Goal: Task Accomplishment & Management: Manage account settings

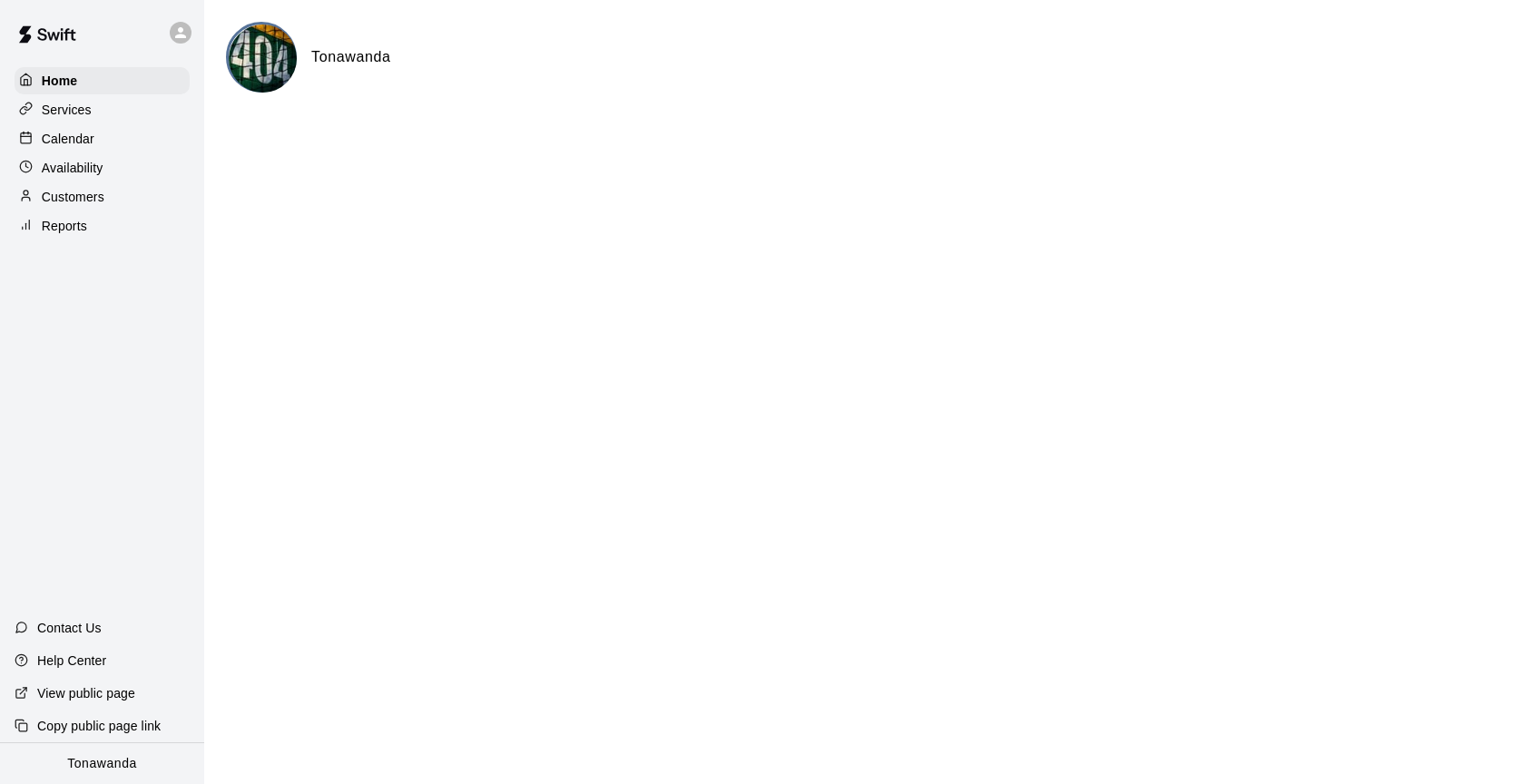
click at [84, 146] on p "Calendar" at bounding box center [67, 139] width 53 height 18
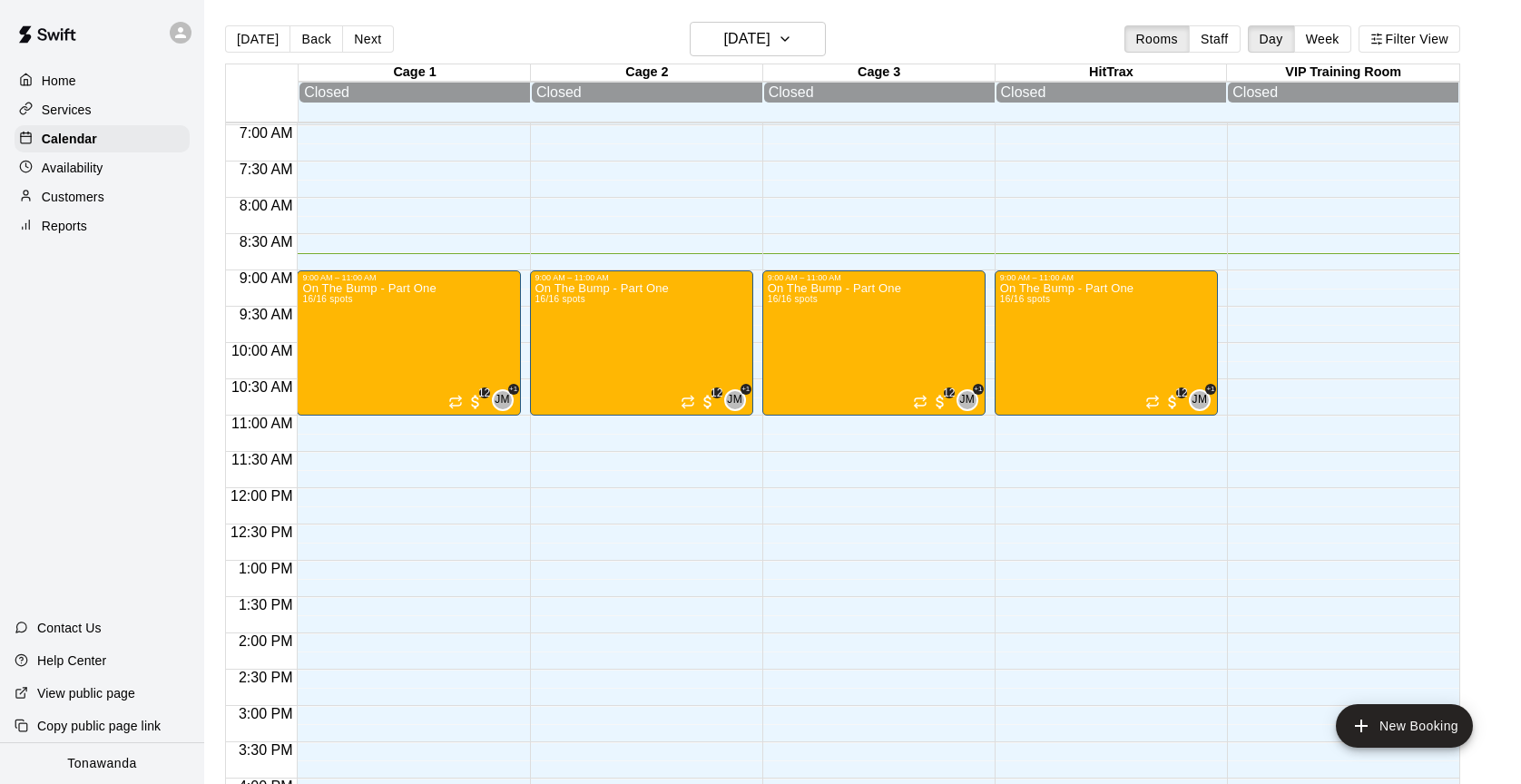
scroll to position [509, 0]
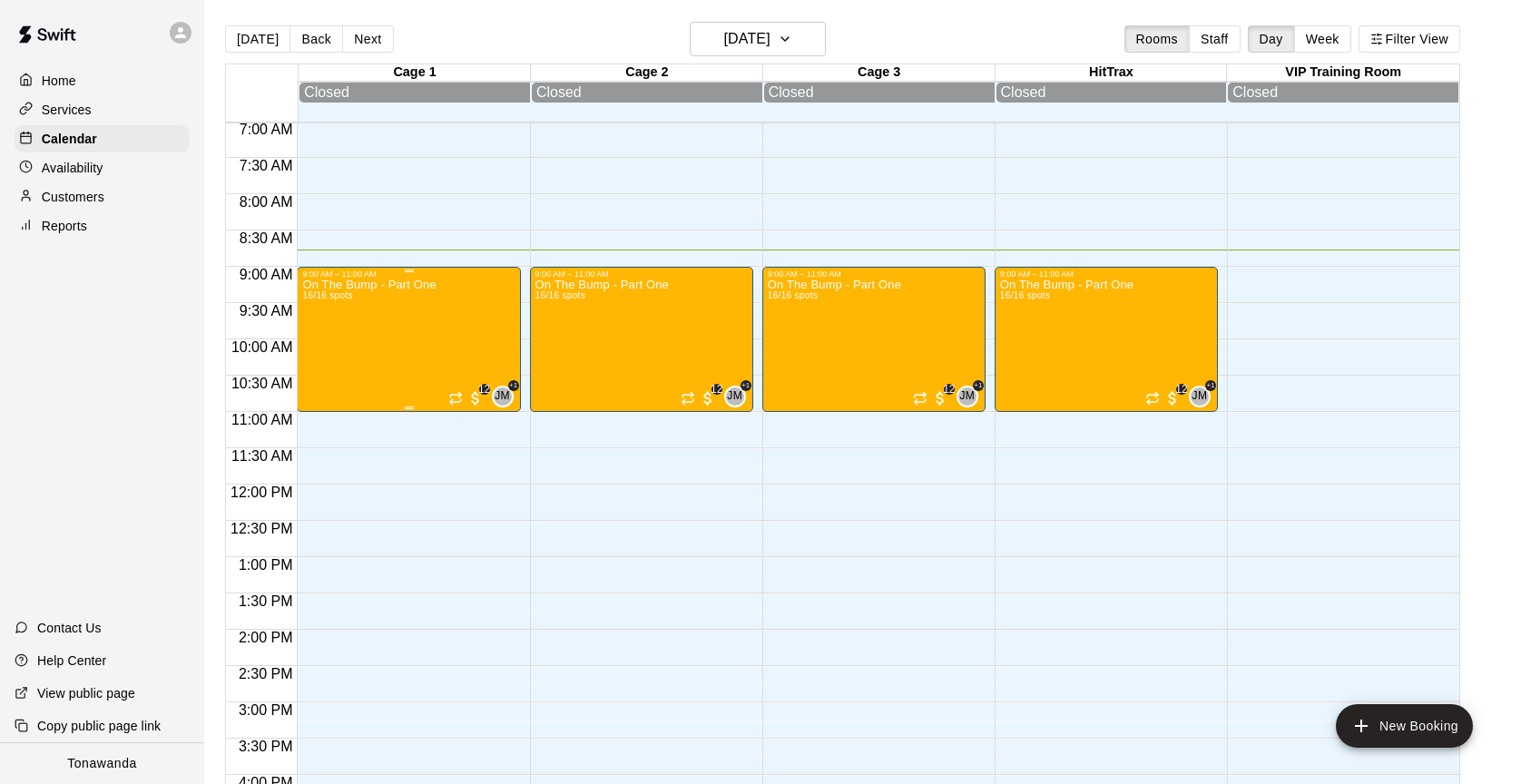
click at [361, 284] on p "On The Bump - Part One" at bounding box center [369, 284] width 134 height 0
click at [311, 346] on img "edit" at bounding box center [321, 348] width 21 height 21
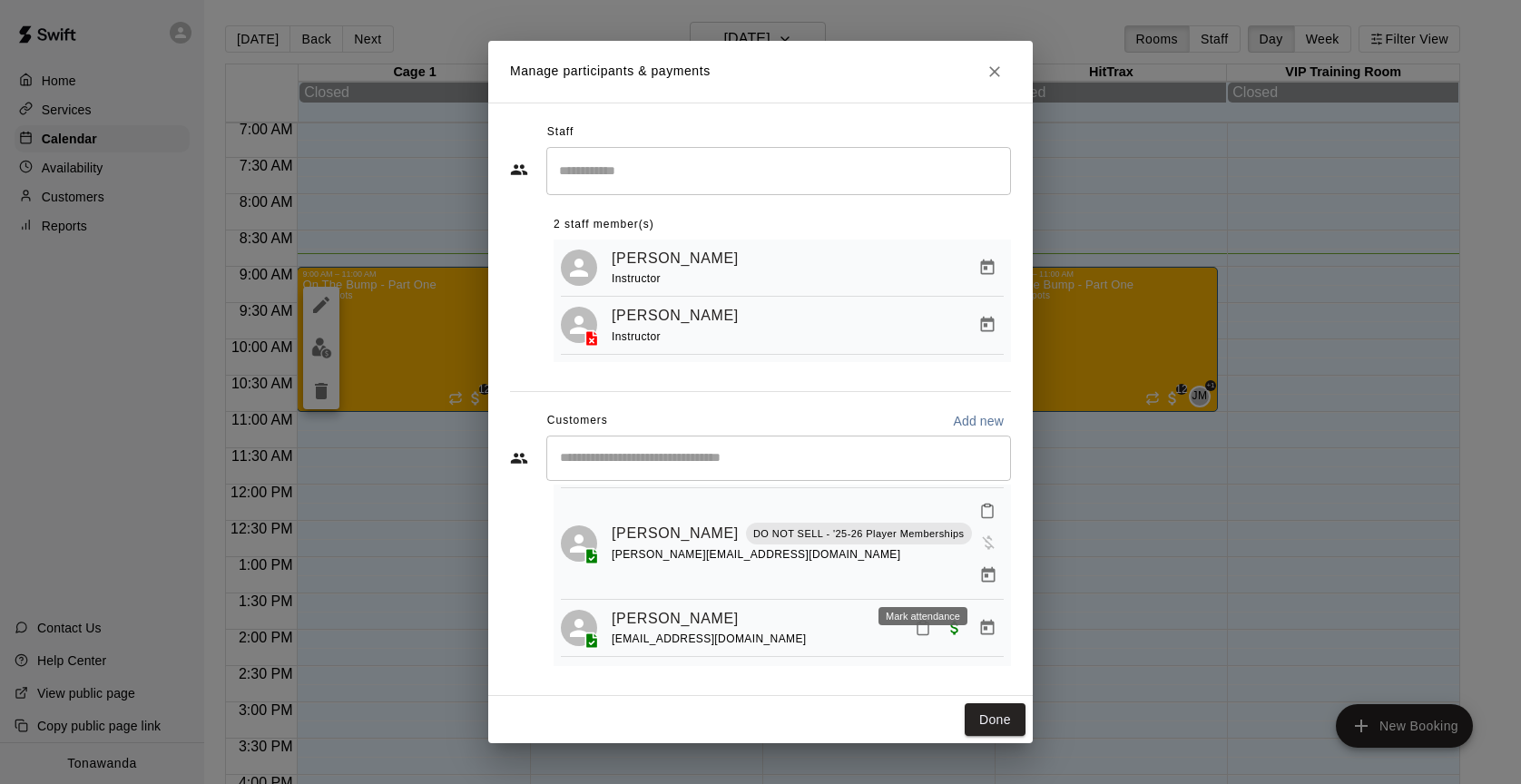
scroll to position [237, 0]
click at [917, 621] on icon "Mark attendance" at bounding box center [922, 627] width 11 height 13
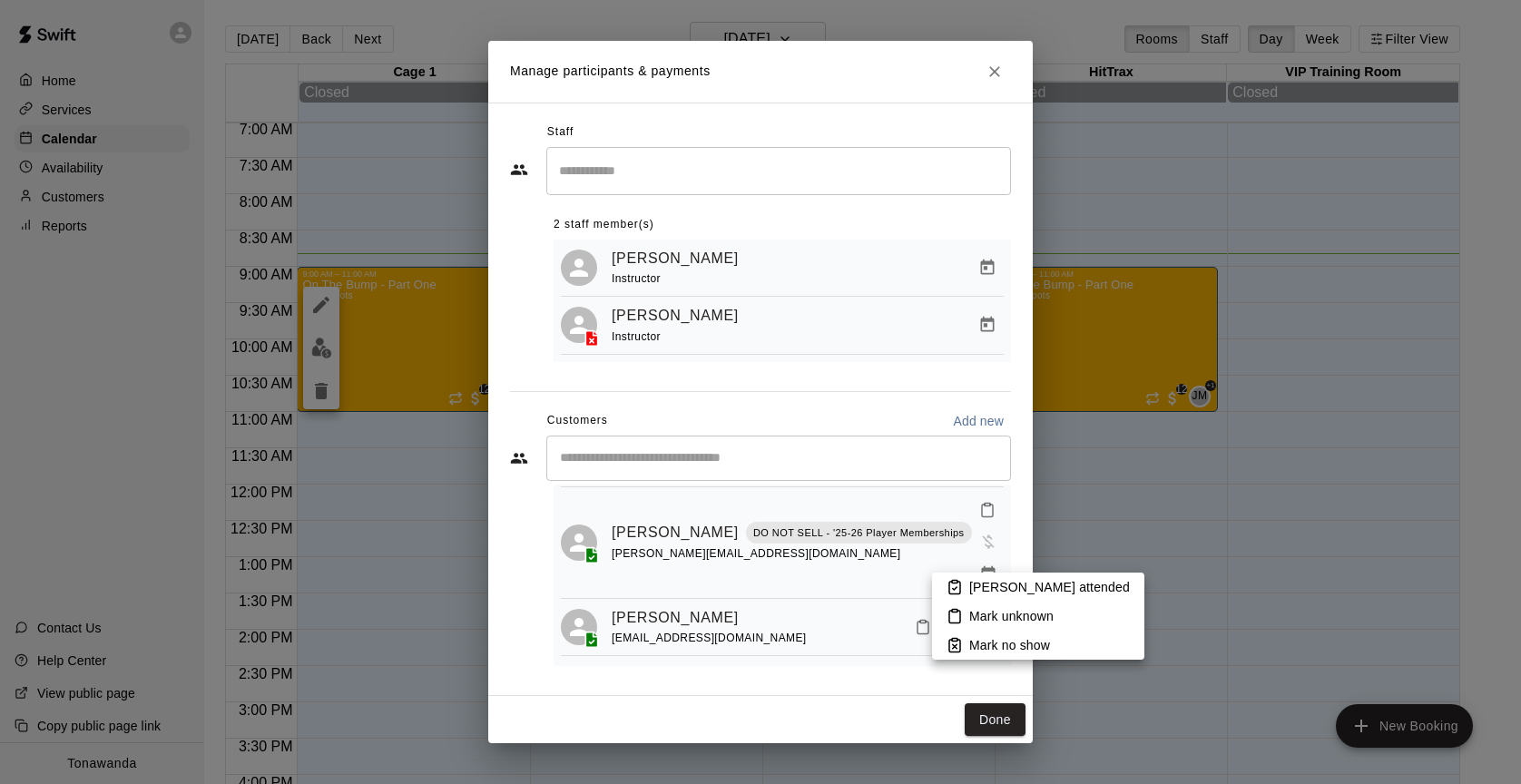
click at [1005, 595] on p "[PERSON_NAME] attended" at bounding box center [1050, 587] width 161 height 18
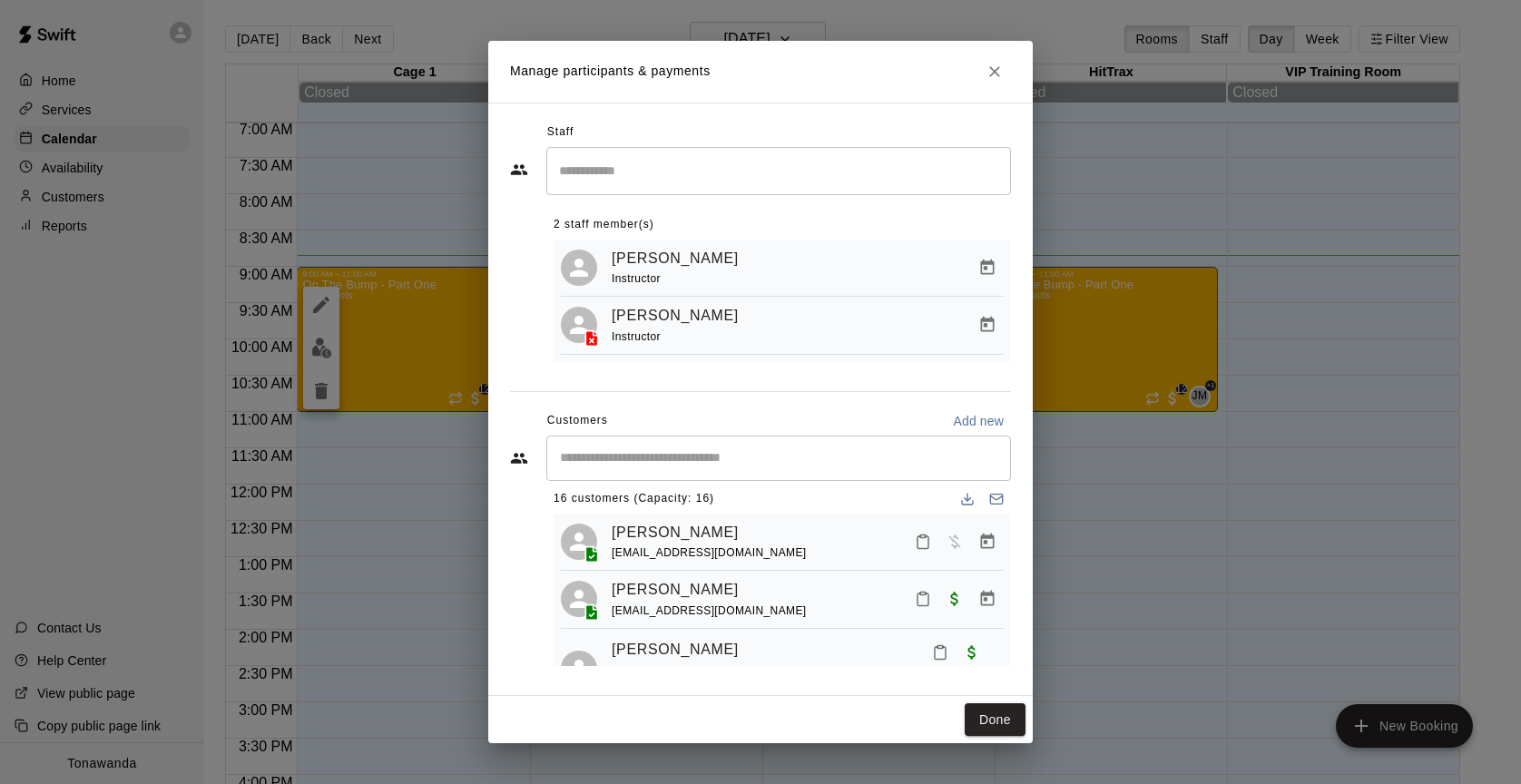
scroll to position [0, 0]
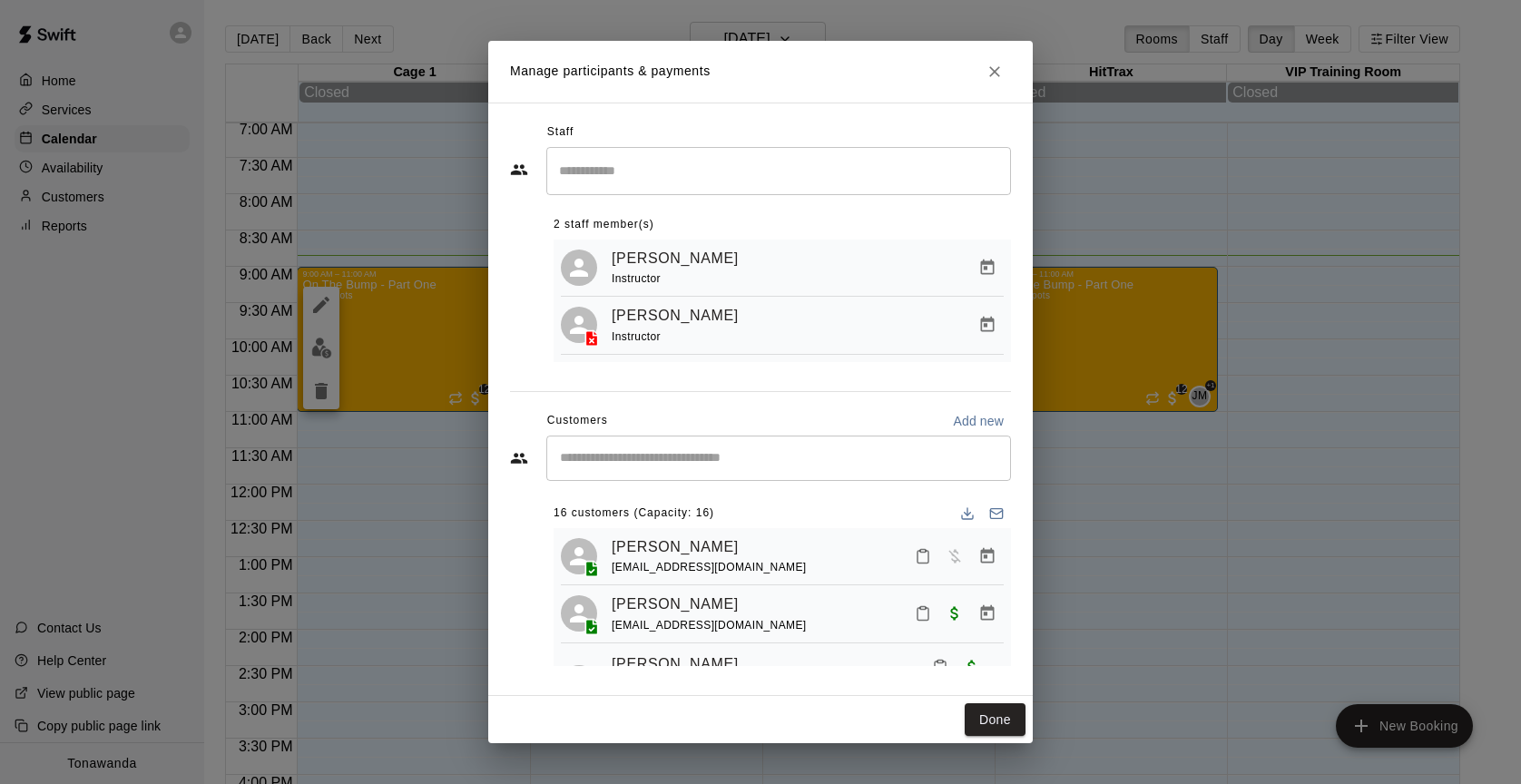
click at [535, 545] on div "​ 16 customers (Capacity: 16) [PERSON_NAME] [PERSON_NAME][EMAIL_ADDRESS][DOMAIN…" at bounding box center [760, 550] width 501 height 231
click at [928, 555] on icon "Mark attendance" at bounding box center [922, 557] width 11 height 13
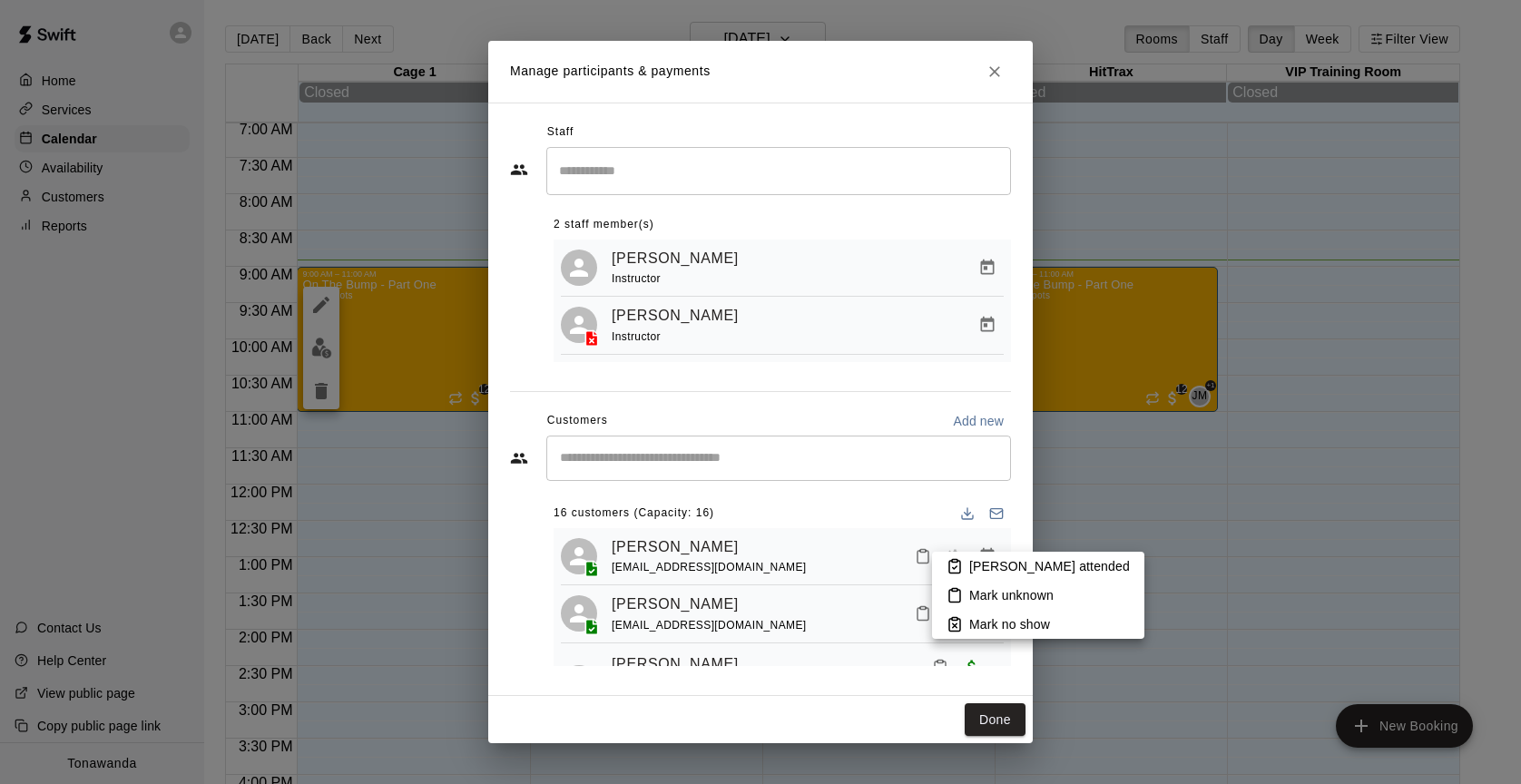
click at [975, 573] on p "[PERSON_NAME] attended" at bounding box center [1050, 566] width 161 height 18
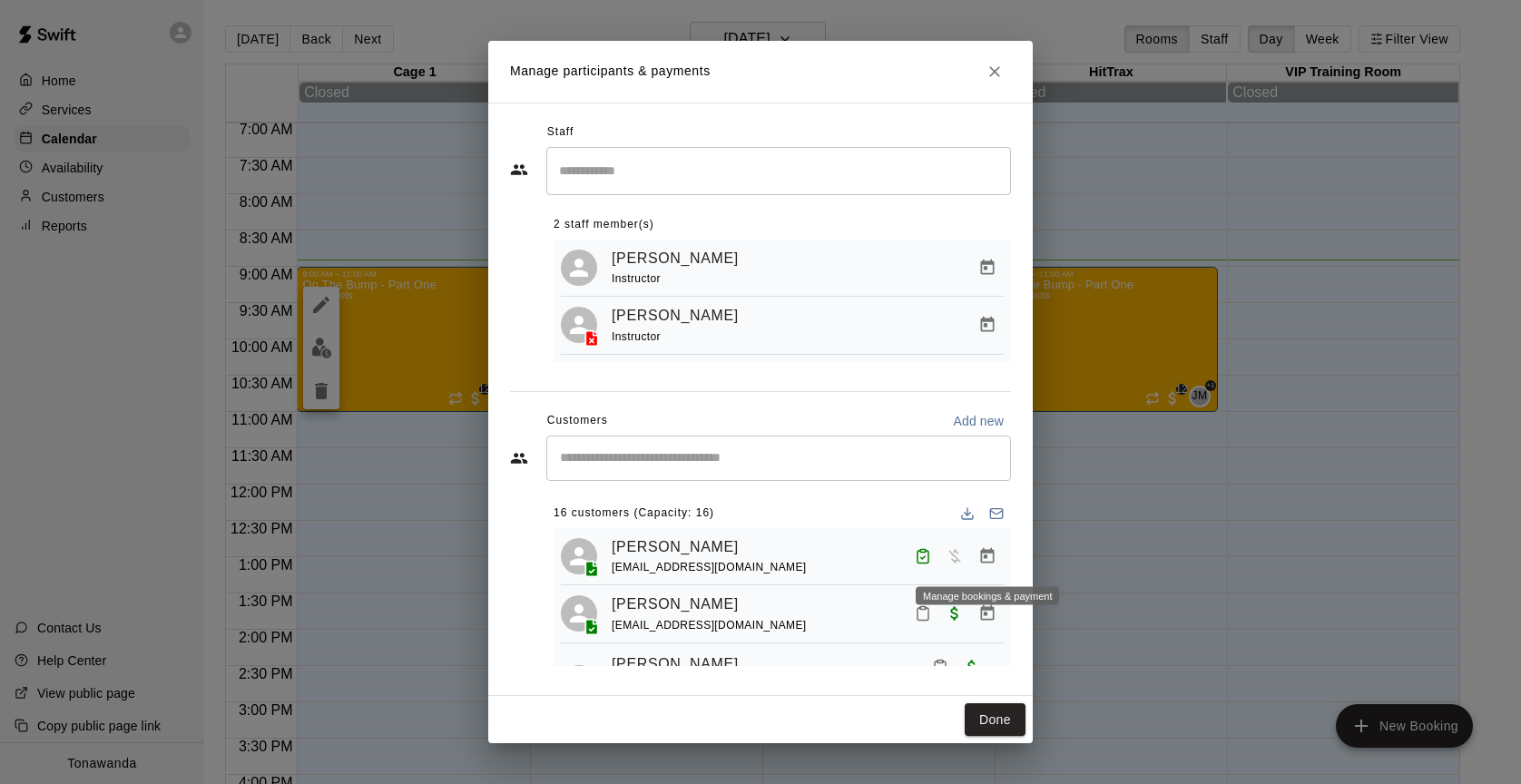
click at [982, 565] on icon "Manage bookings & payment" at bounding box center [988, 556] width 18 height 18
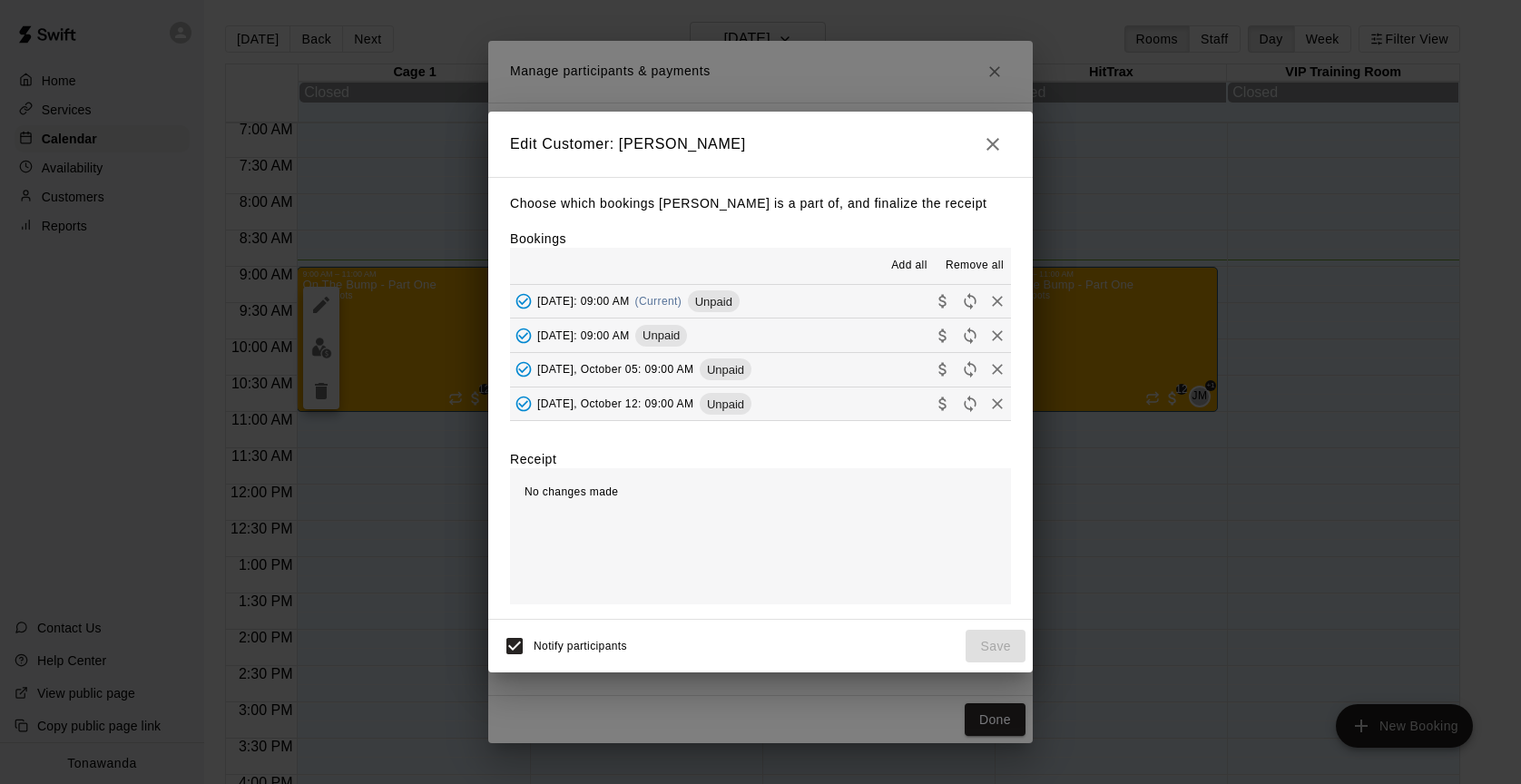
click at [893, 272] on span "Add all" at bounding box center [909, 266] width 37 height 18
click at [881, 270] on button "Add all" at bounding box center [909, 266] width 58 height 29
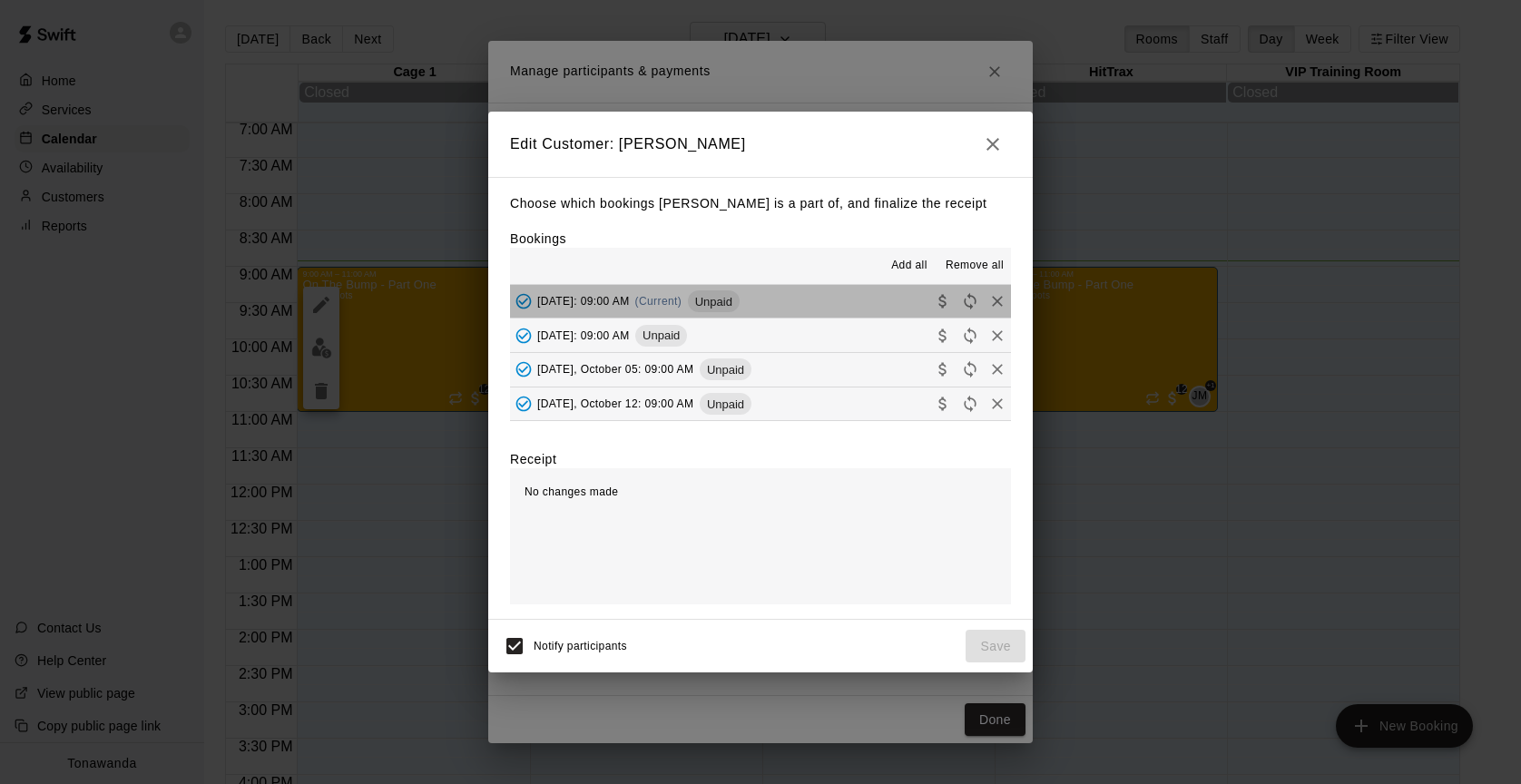
click at [682, 296] on span "(Current)" at bounding box center [659, 301] width 48 height 13
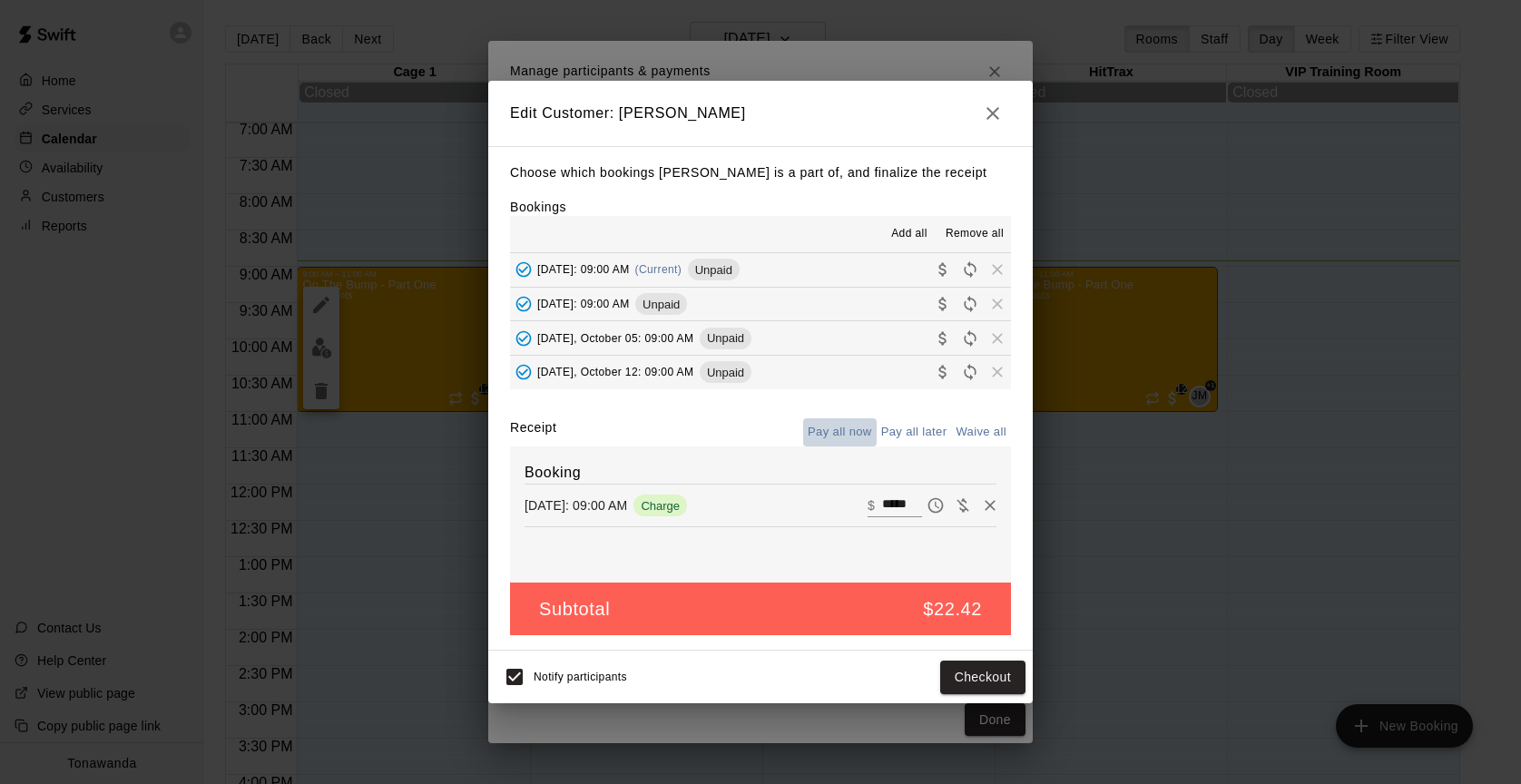
click at [828, 428] on button "Pay all now" at bounding box center [840, 432] width 73 height 28
click at [971, 677] on button "Checkout" at bounding box center [983, 677] width 85 height 34
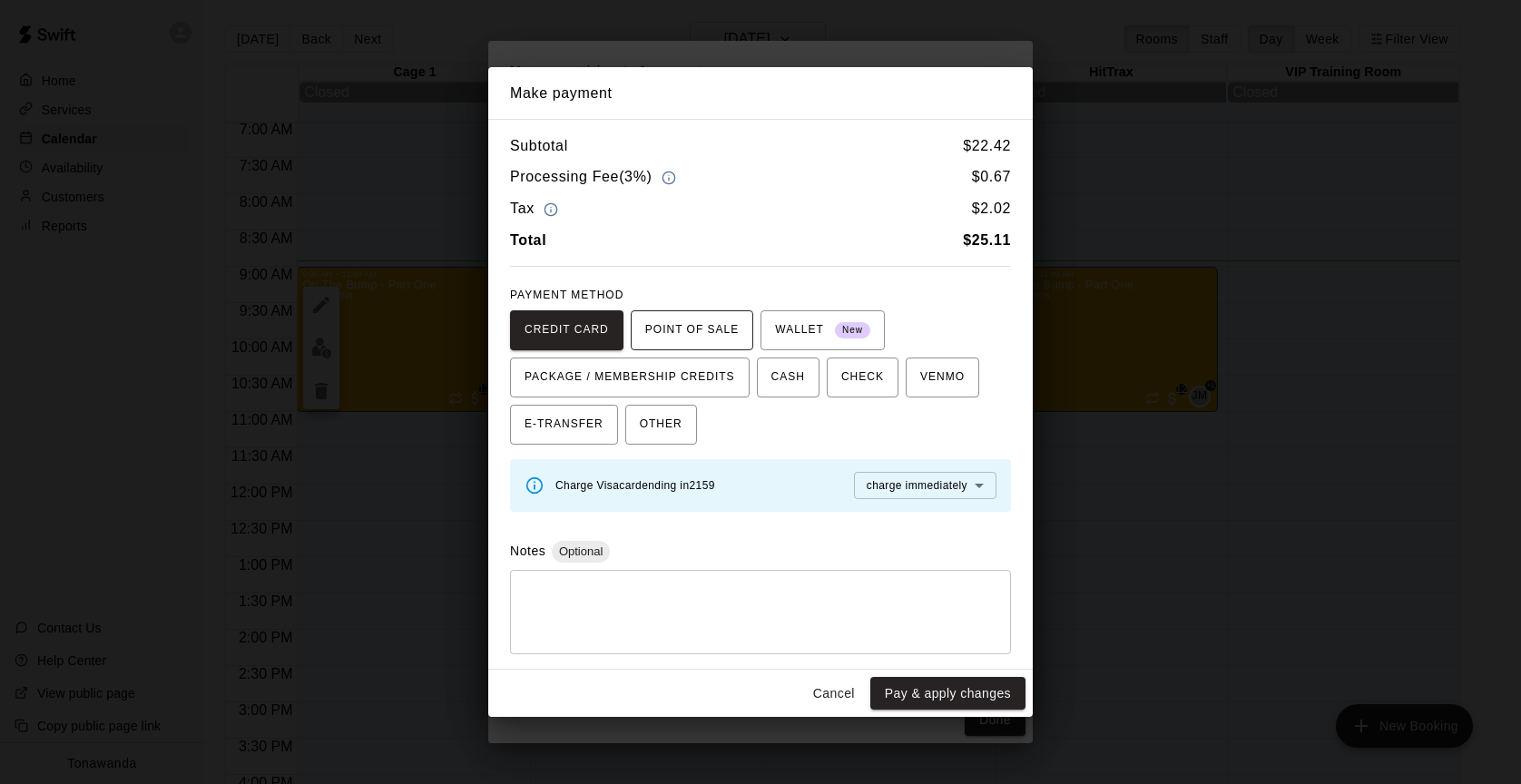
click at [707, 333] on span "POINT OF SALE" at bounding box center [692, 330] width 93 height 29
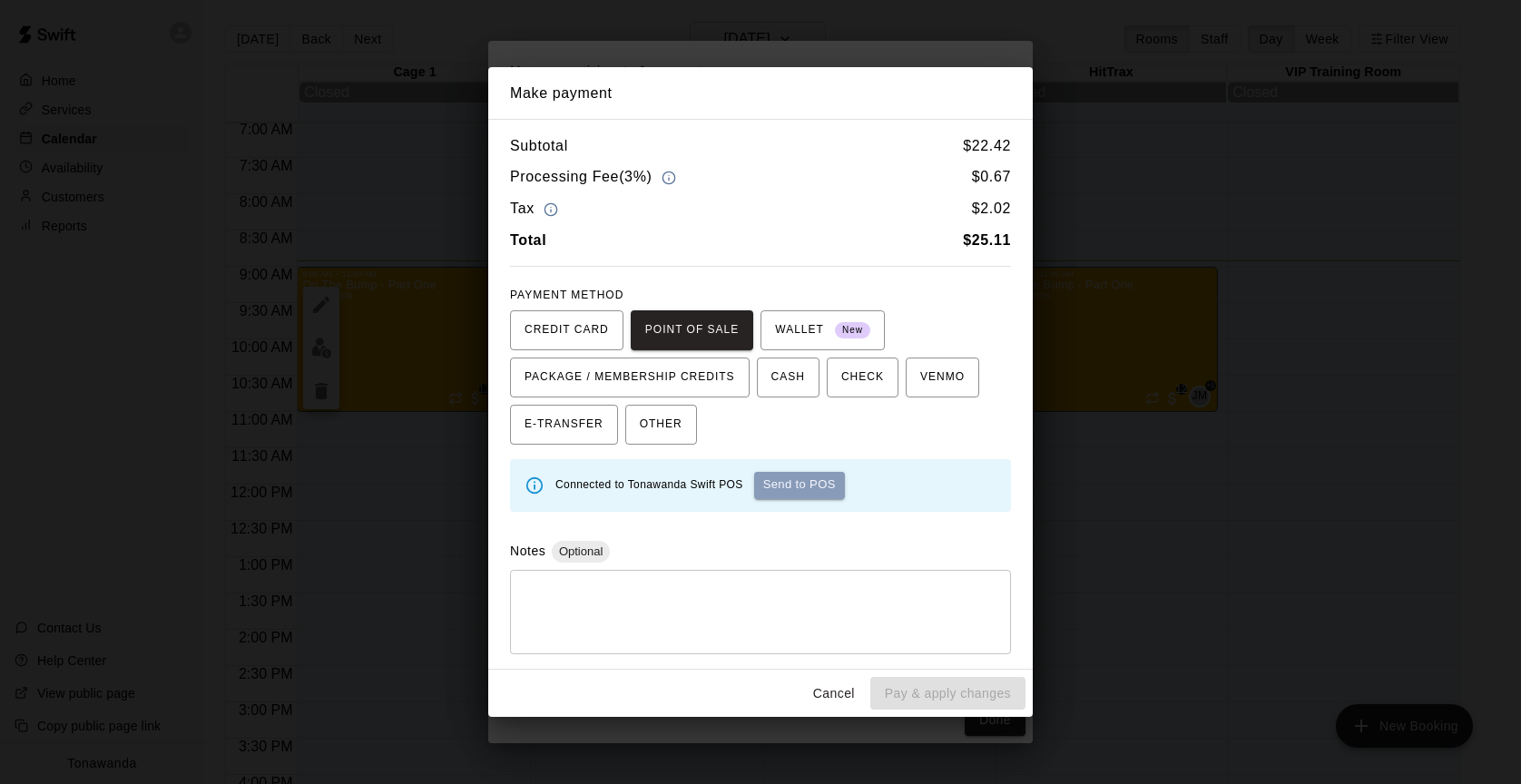
click at [827, 490] on button "Send to POS" at bounding box center [800, 485] width 91 height 27
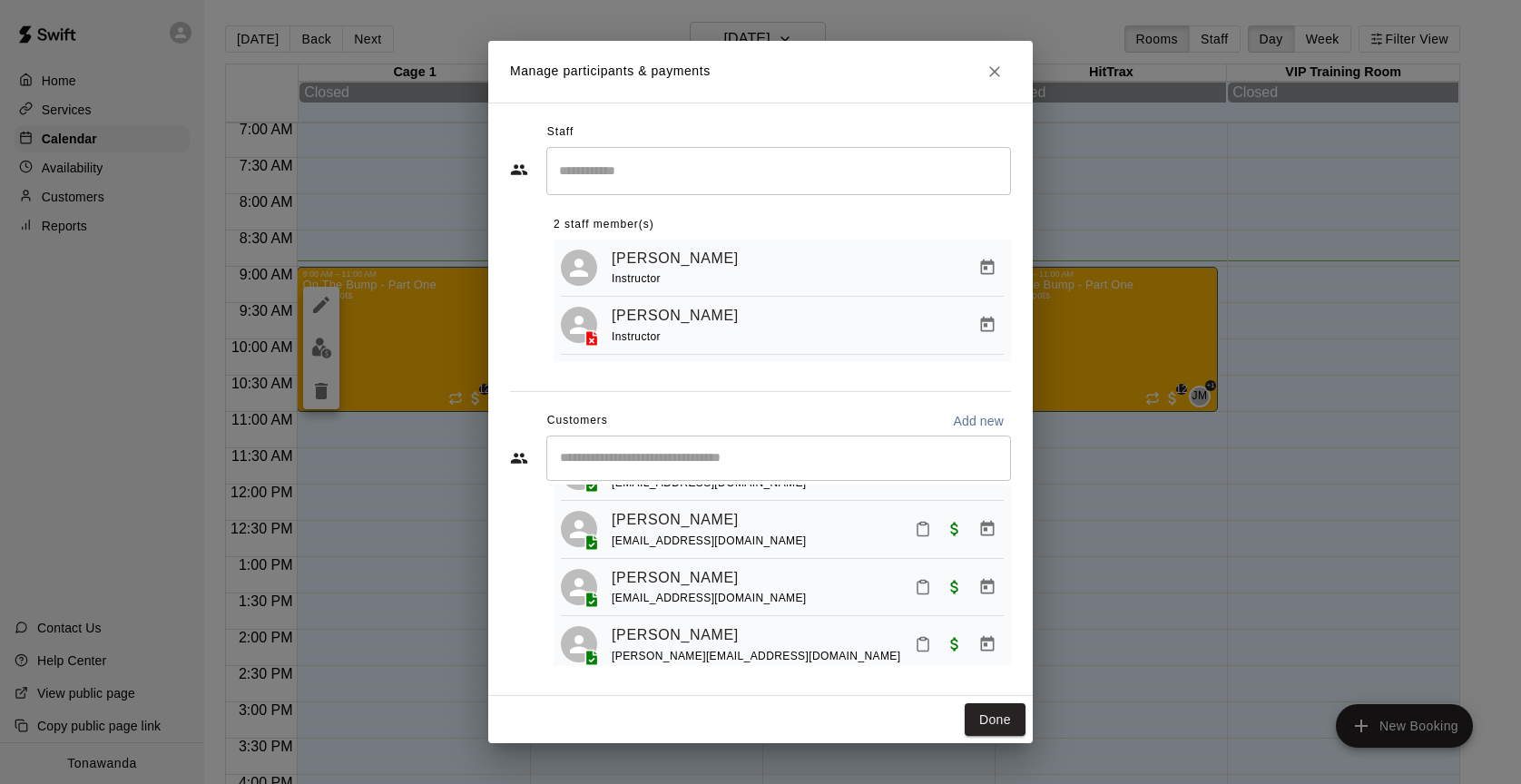
scroll to position [619, 0]
click at [932, 627] on button "Mark attendance" at bounding box center [922, 642] width 31 height 31
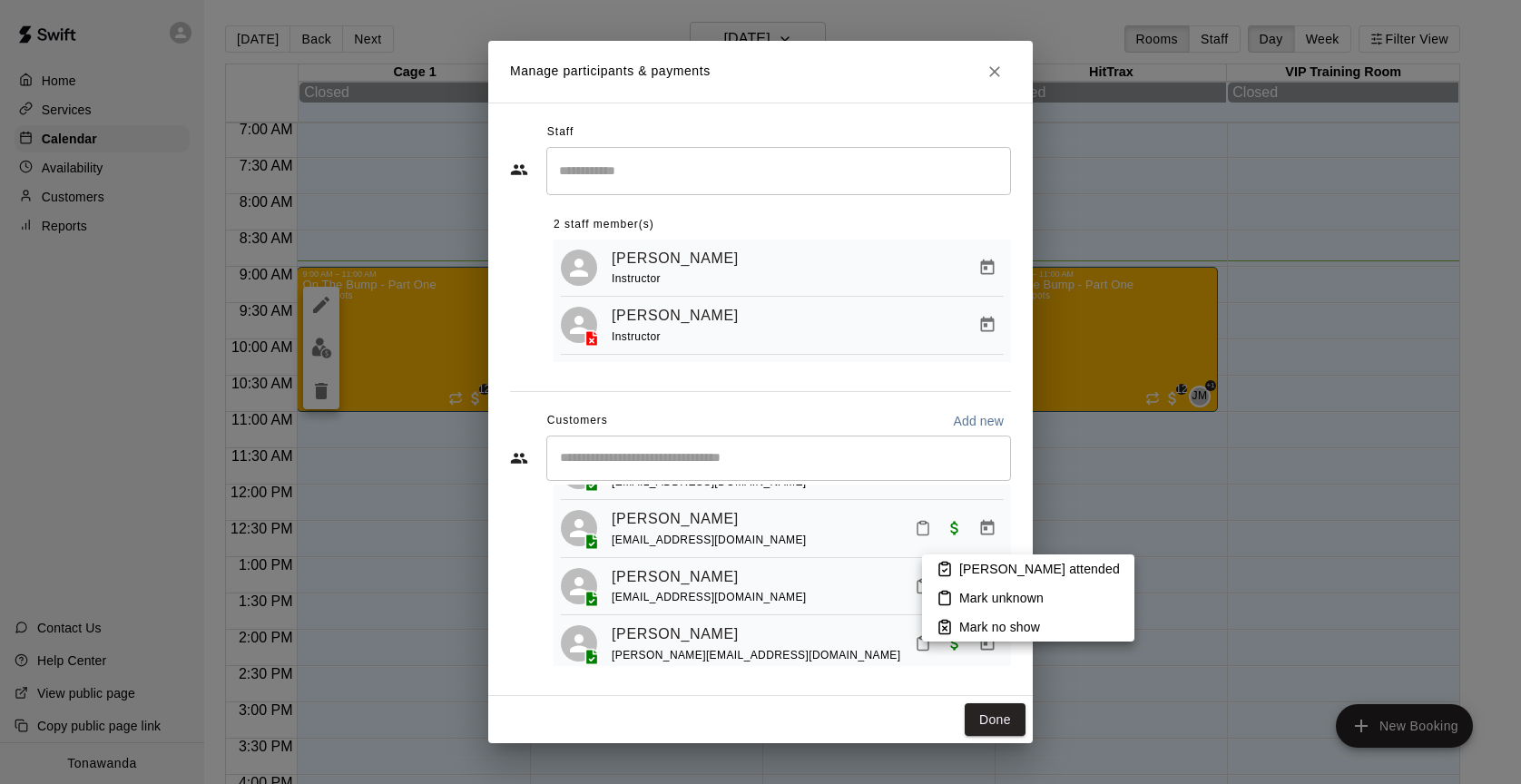
click at [963, 567] on p "[PERSON_NAME] attended" at bounding box center [1040, 569] width 161 height 18
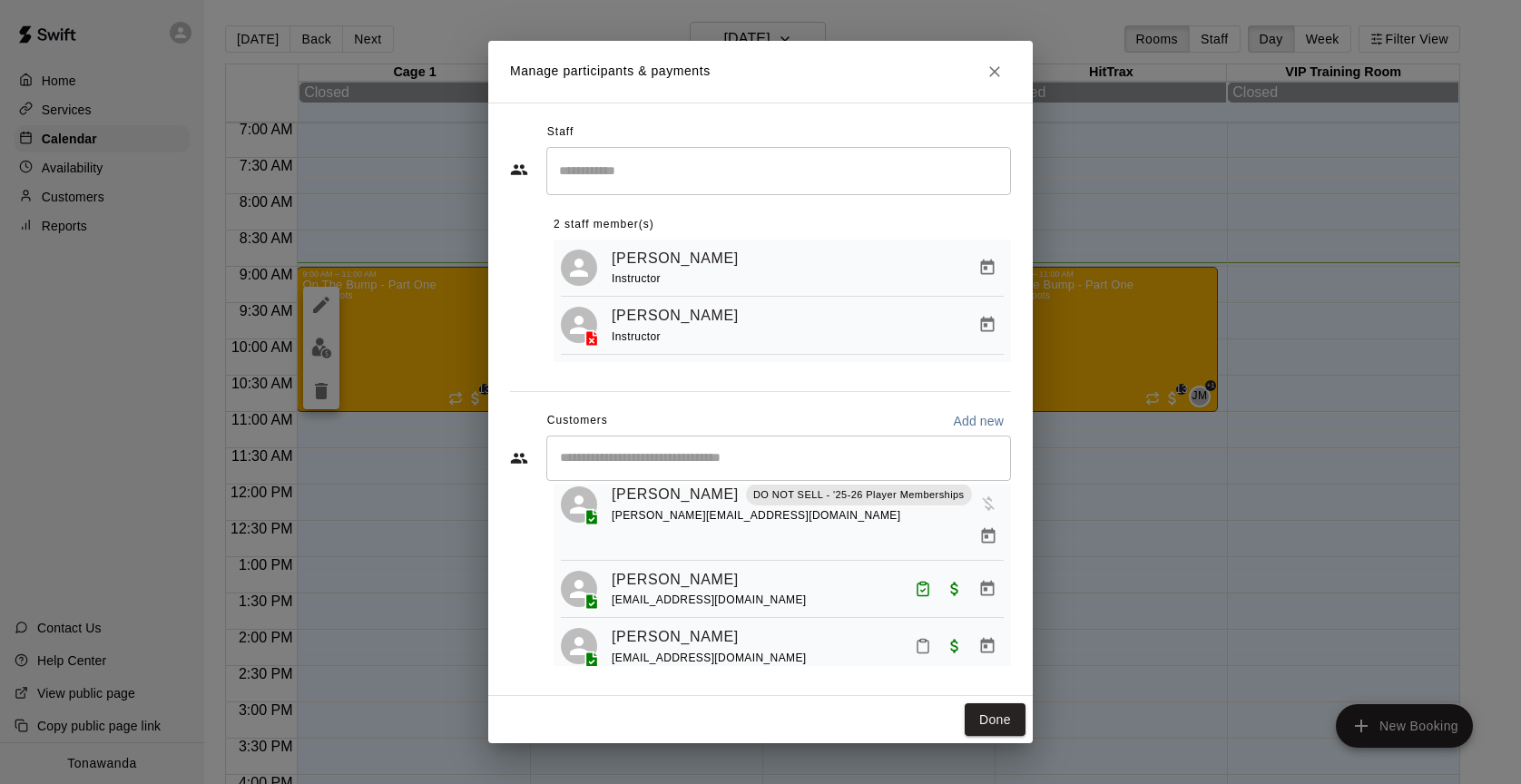
scroll to position [273, 0]
click at [909, 633] on button "Mark attendance" at bounding box center [922, 648] width 31 height 31
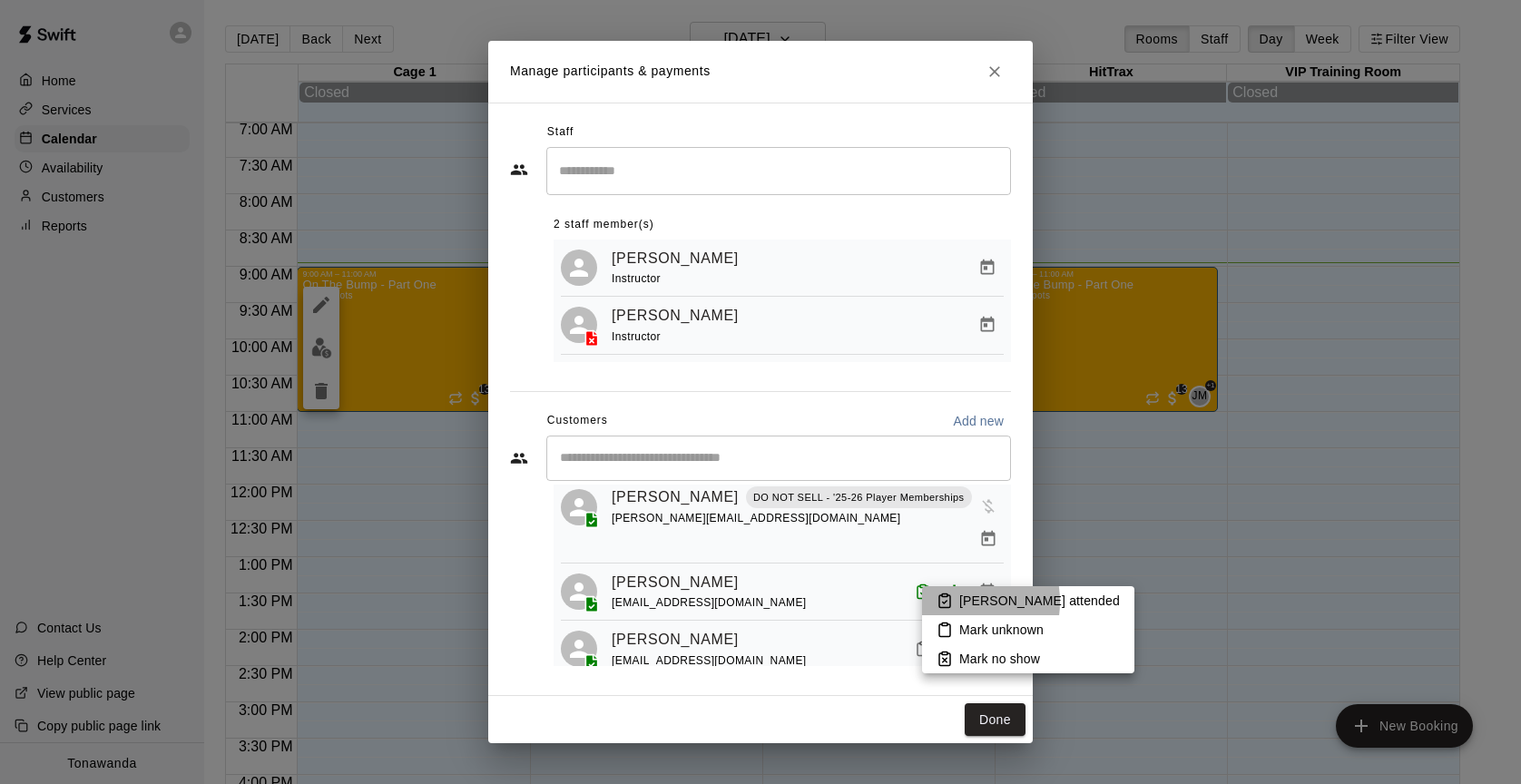
click at [949, 602] on icon at bounding box center [945, 601] width 16 height 16
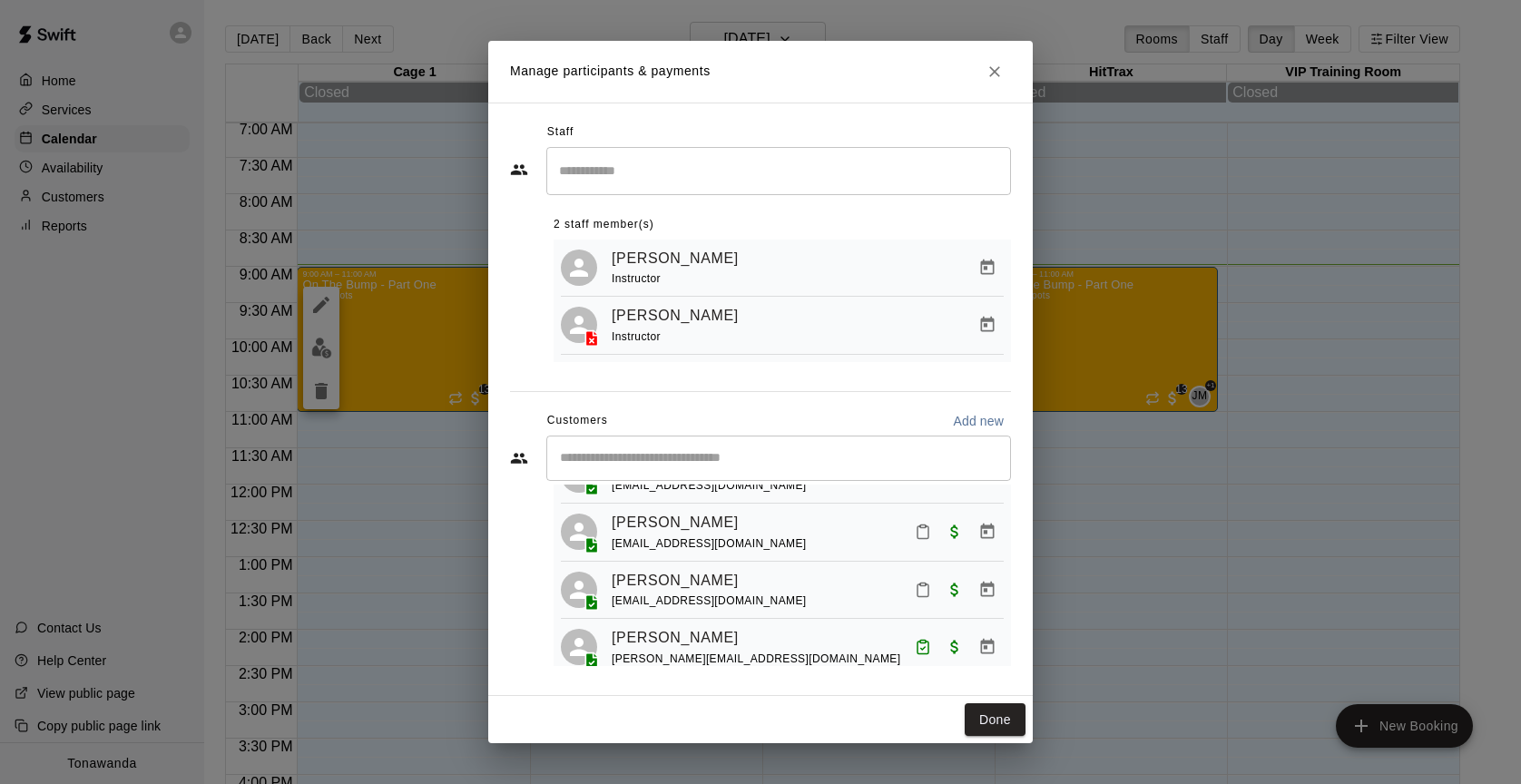
scroll to position [622, 0]
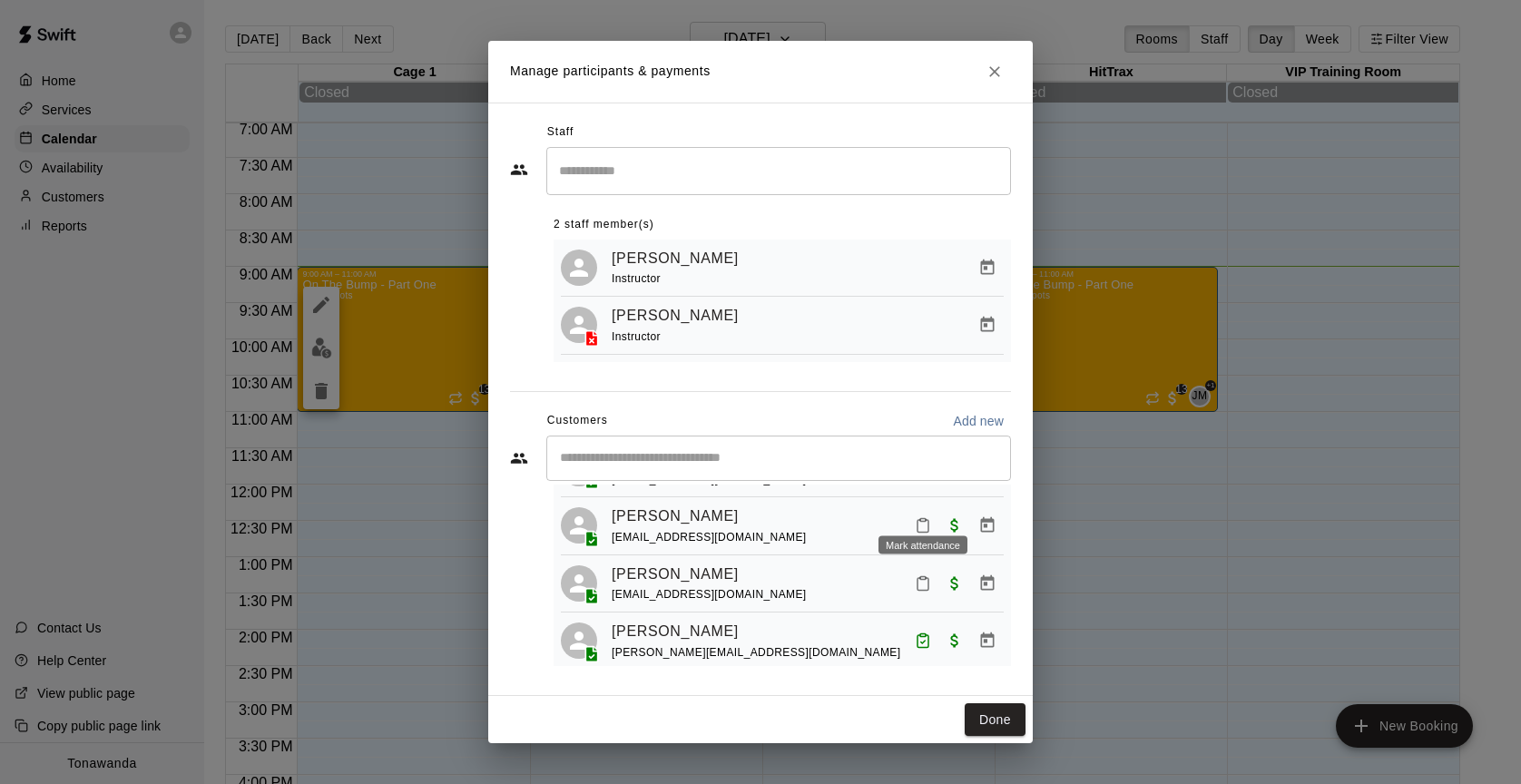
click at [920, 568] on button "Mark attendance" at bounding box center [922, 583] width 31 height 31
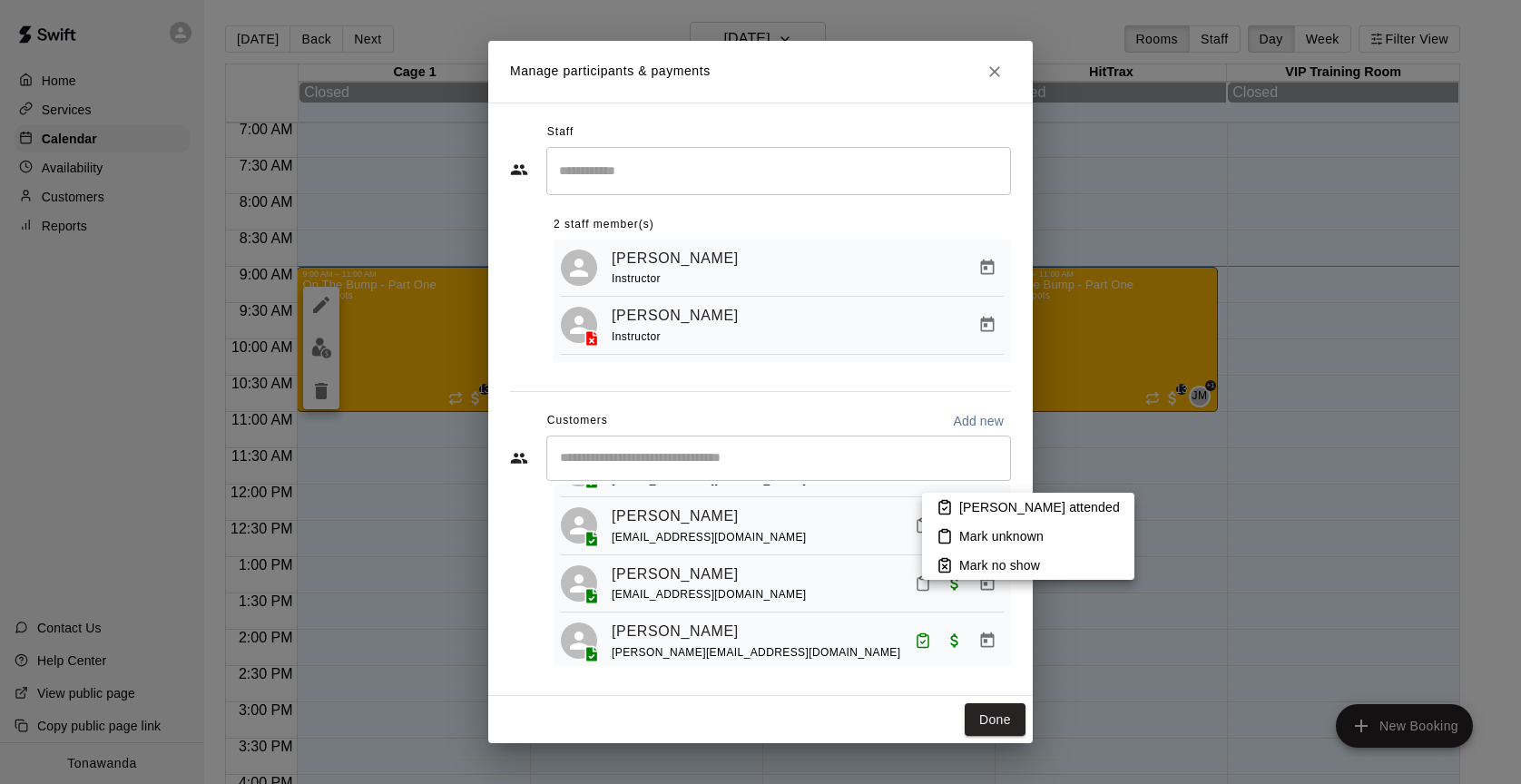
click at [976, 514] on p "[PERSON_NAME] attended" at bounding box center [1040, 507] width 161 height 18
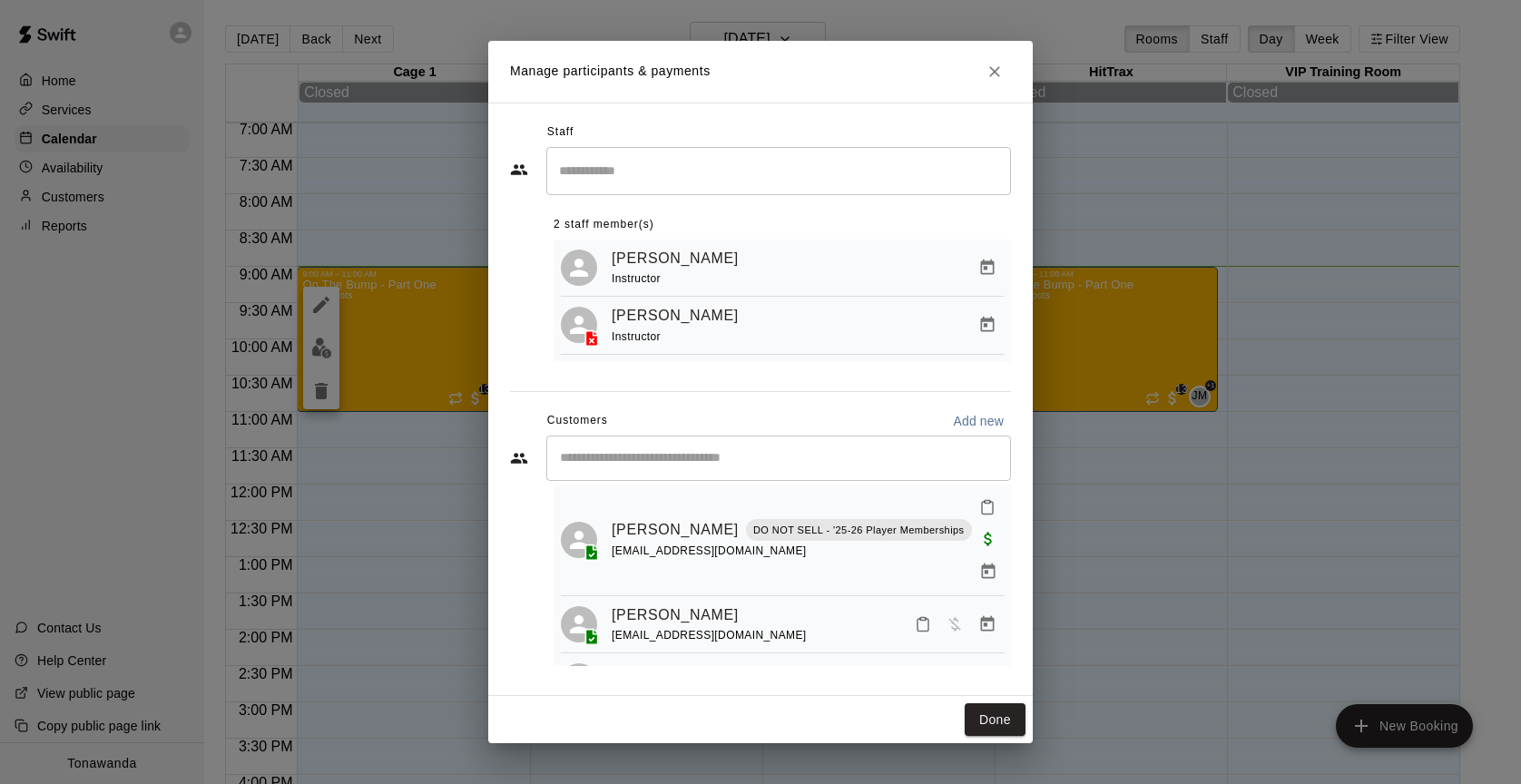
scroll to position [465, 0]
click at [928, 675] on icon "Mark attendance" at bounding box center [923, 683] width 16 height 16
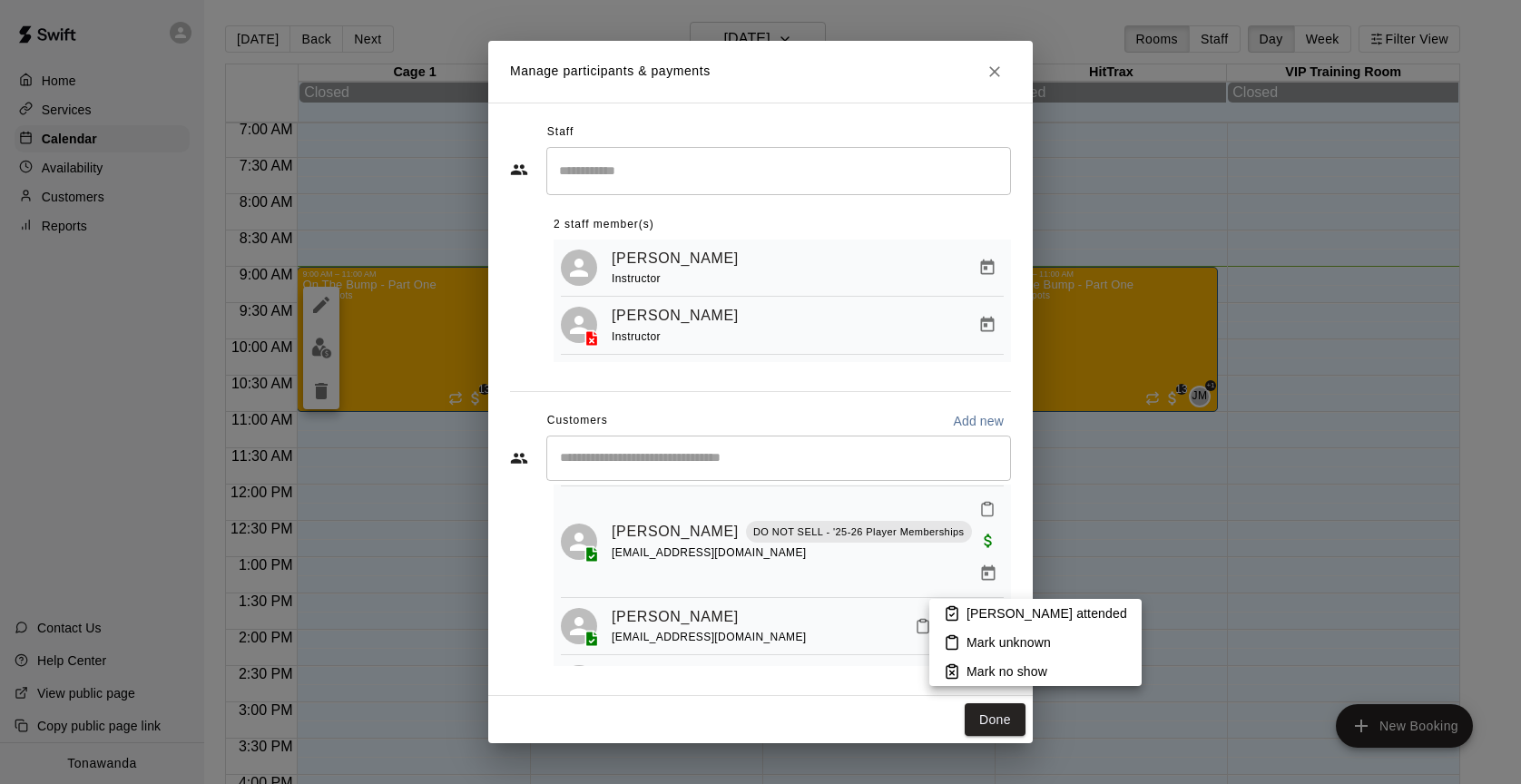
click at [960, 609] on icon at bounding box center [952, 614] width 16 height 16
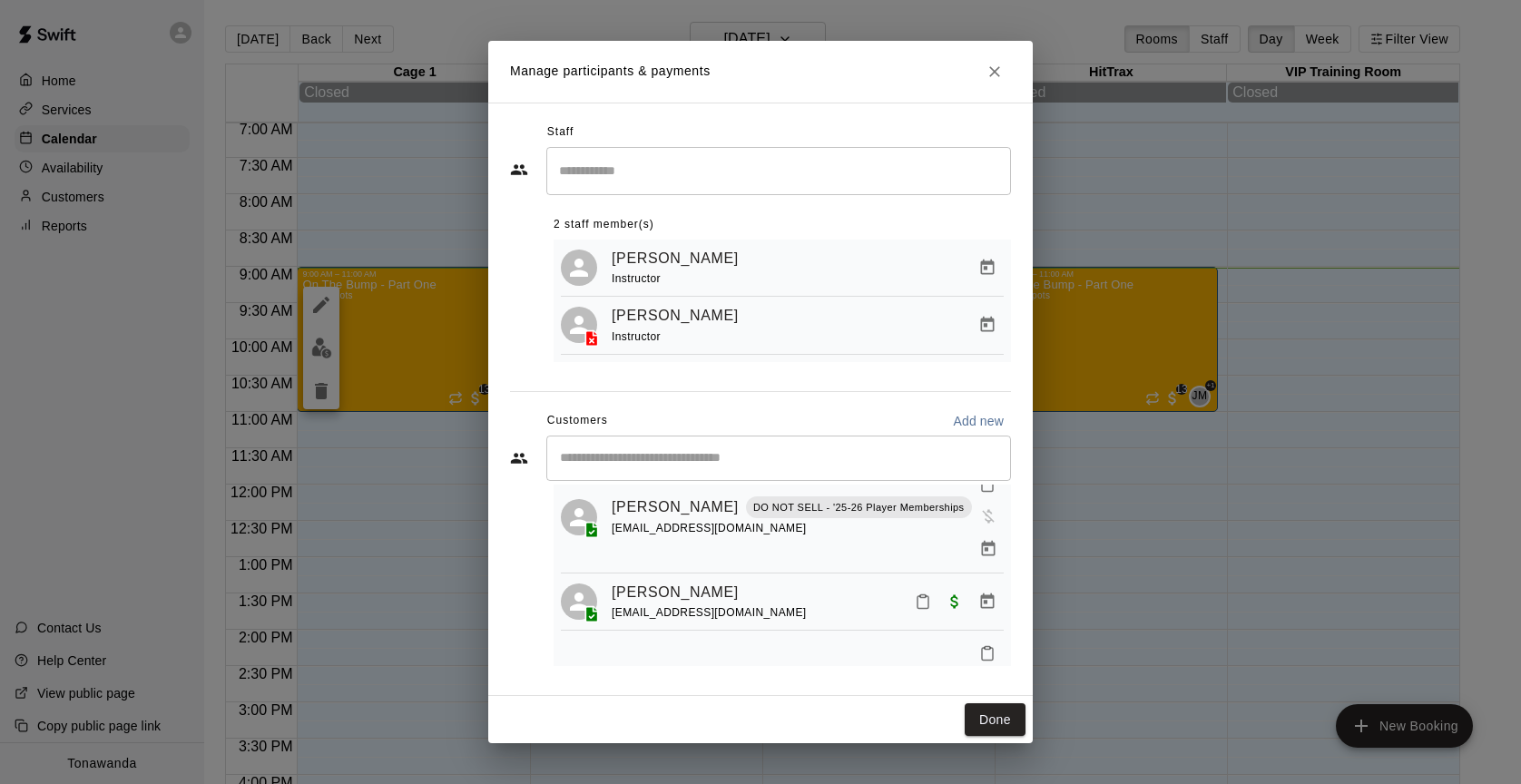
scroll to position [898, 0]
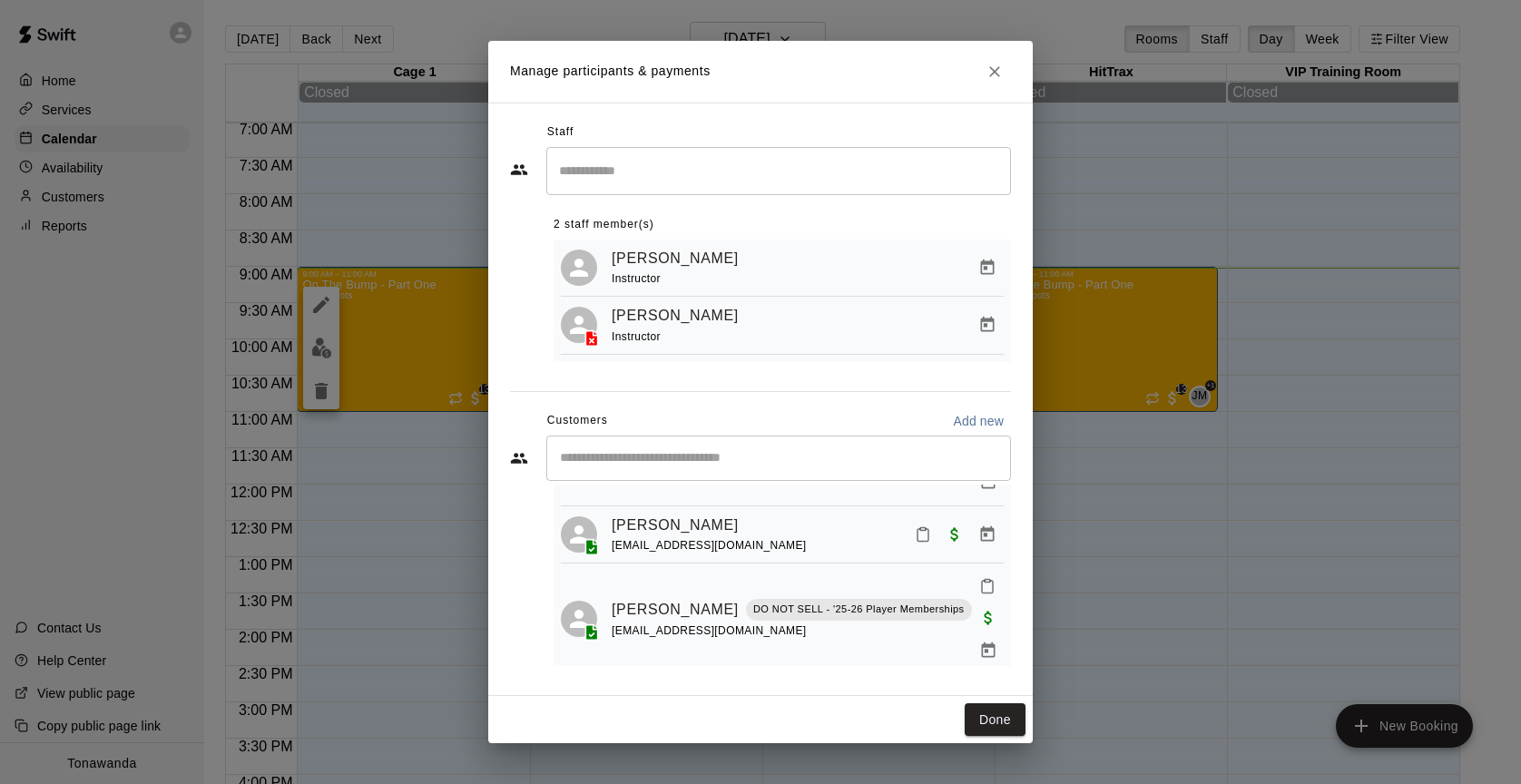
drag, startPoint x: 1012, startPoint y: 711, endPoint x: 987, endPoint y: 657, distance: 59.5
click at [1012, 711] on button "Done" at bounding box center [994, 720] width 60 height 34
